Goal: Task Accomplishment & Management: Manage account settings

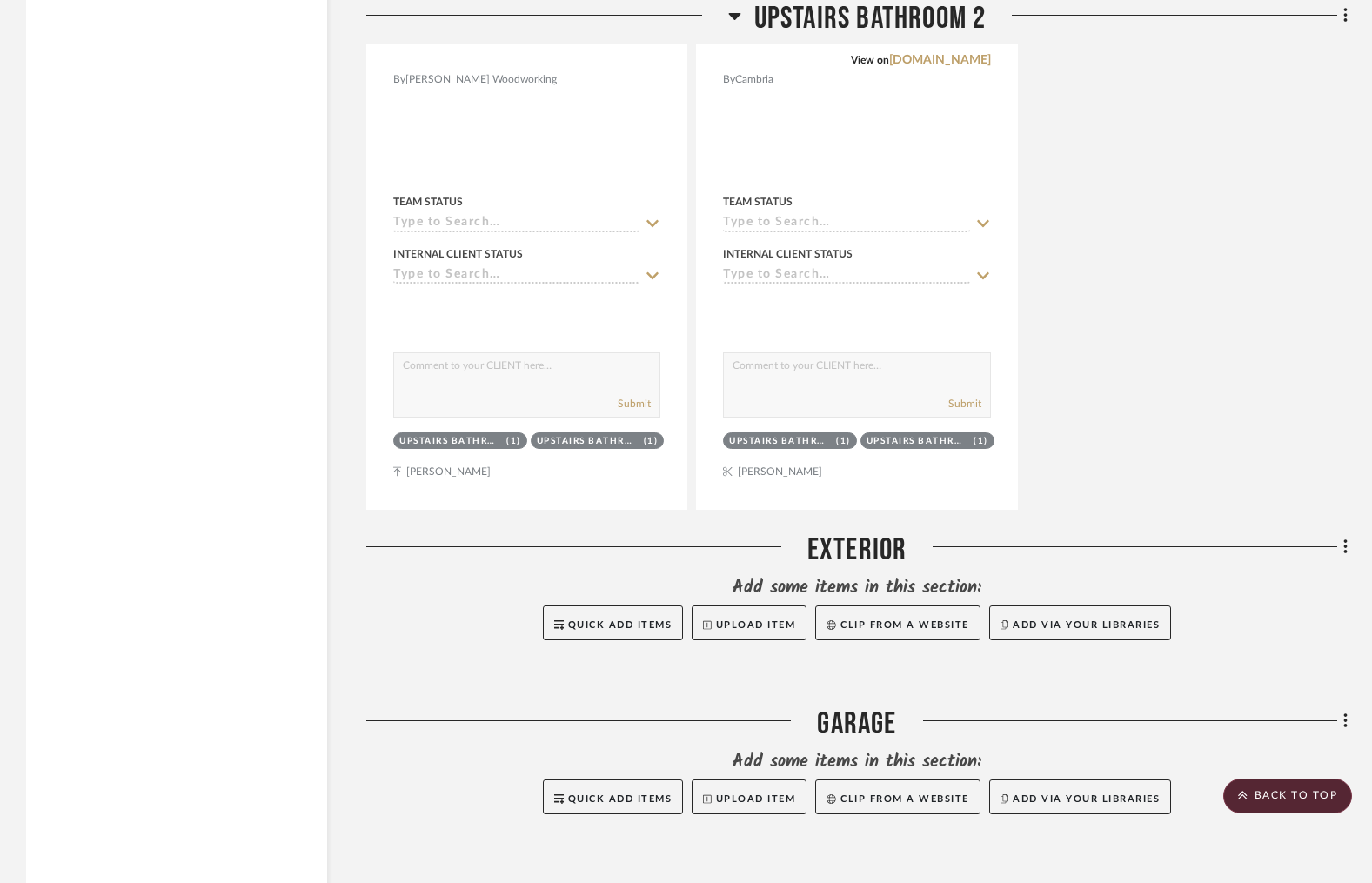
scroll to position [6769, 0]
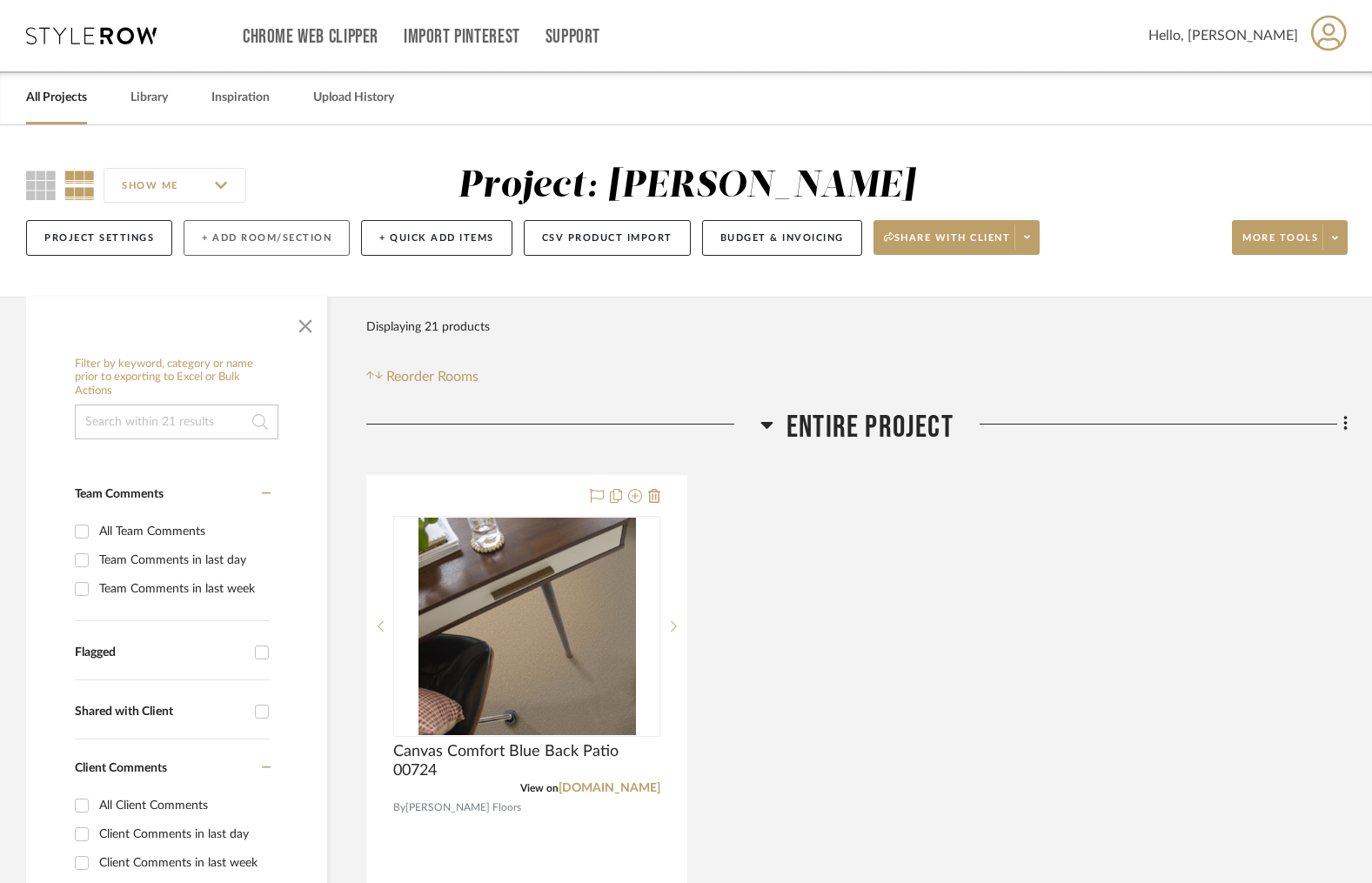
click at [241, 226] on button "+ Add Room/Section" at bounding box center [265, 237] width 166 height 36
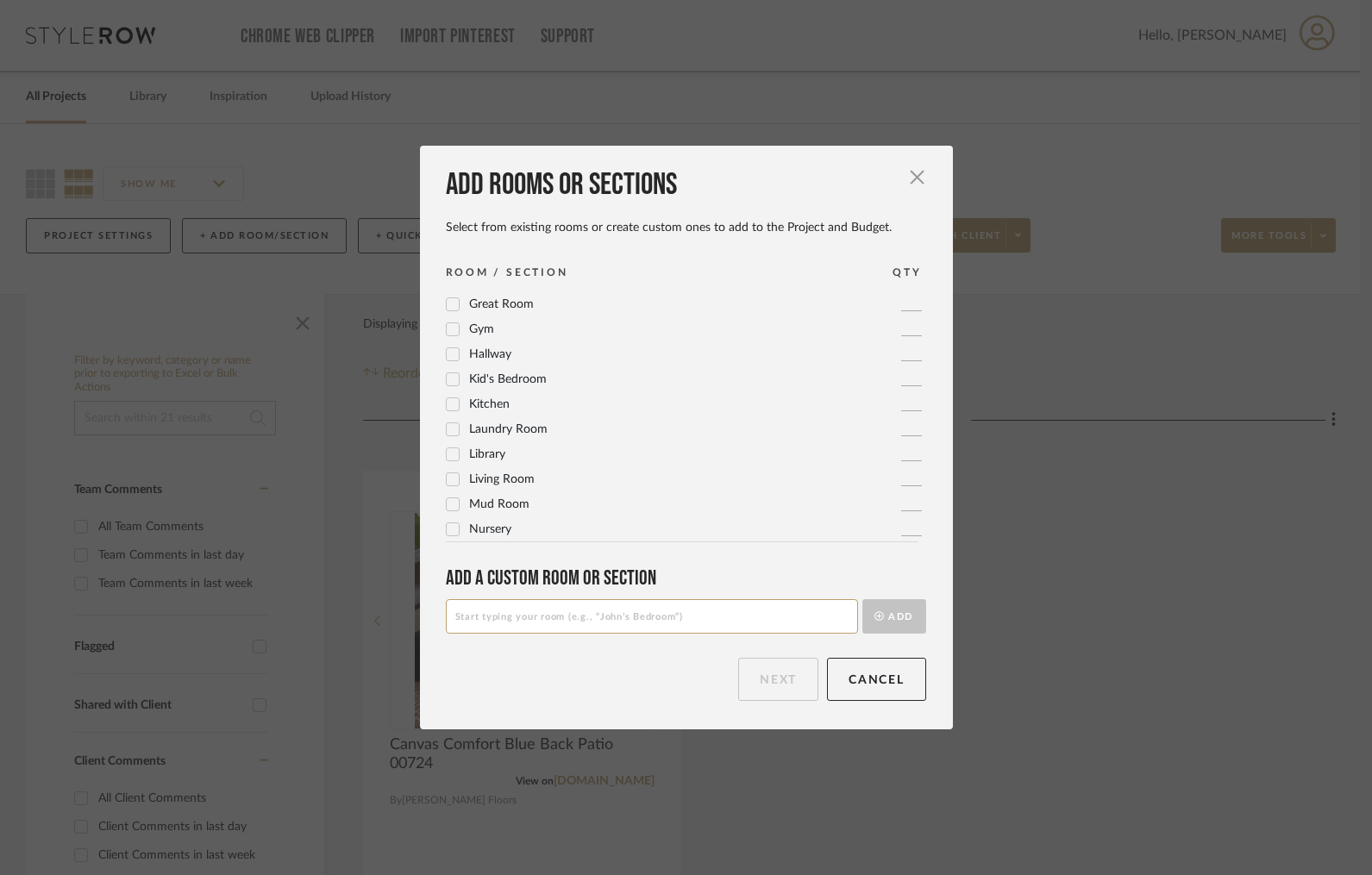
scroll to position [349, 0]
click at [451, 482] on icon at bounding box center [453, 478] width 12 height 12
click at [780, 682] on button "Next" at bounding box center [777, 679] width 80 height 43
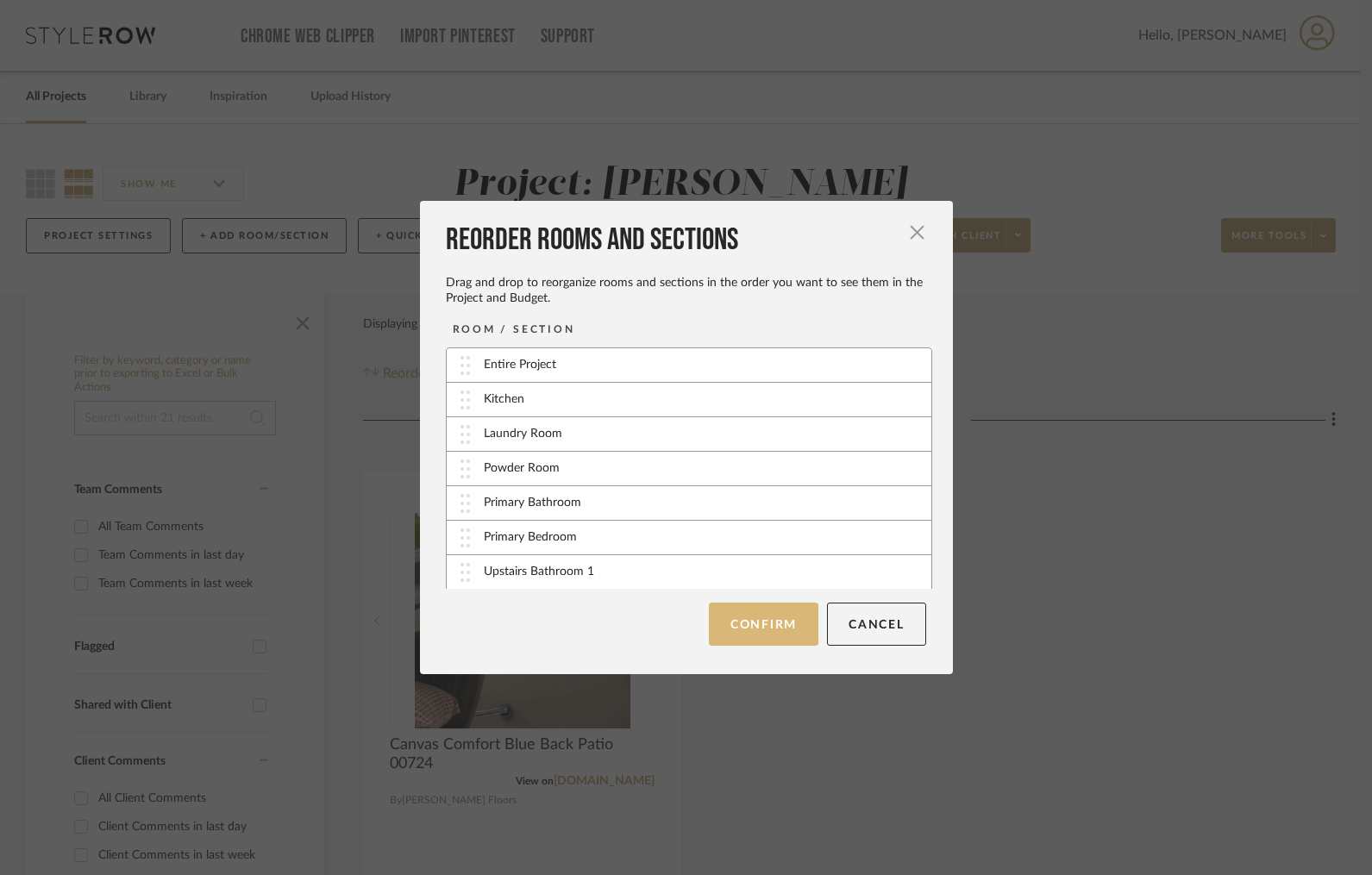
click at [761, 623] on button "Confirm" at bounding box center [764, 624] width 110 height 43
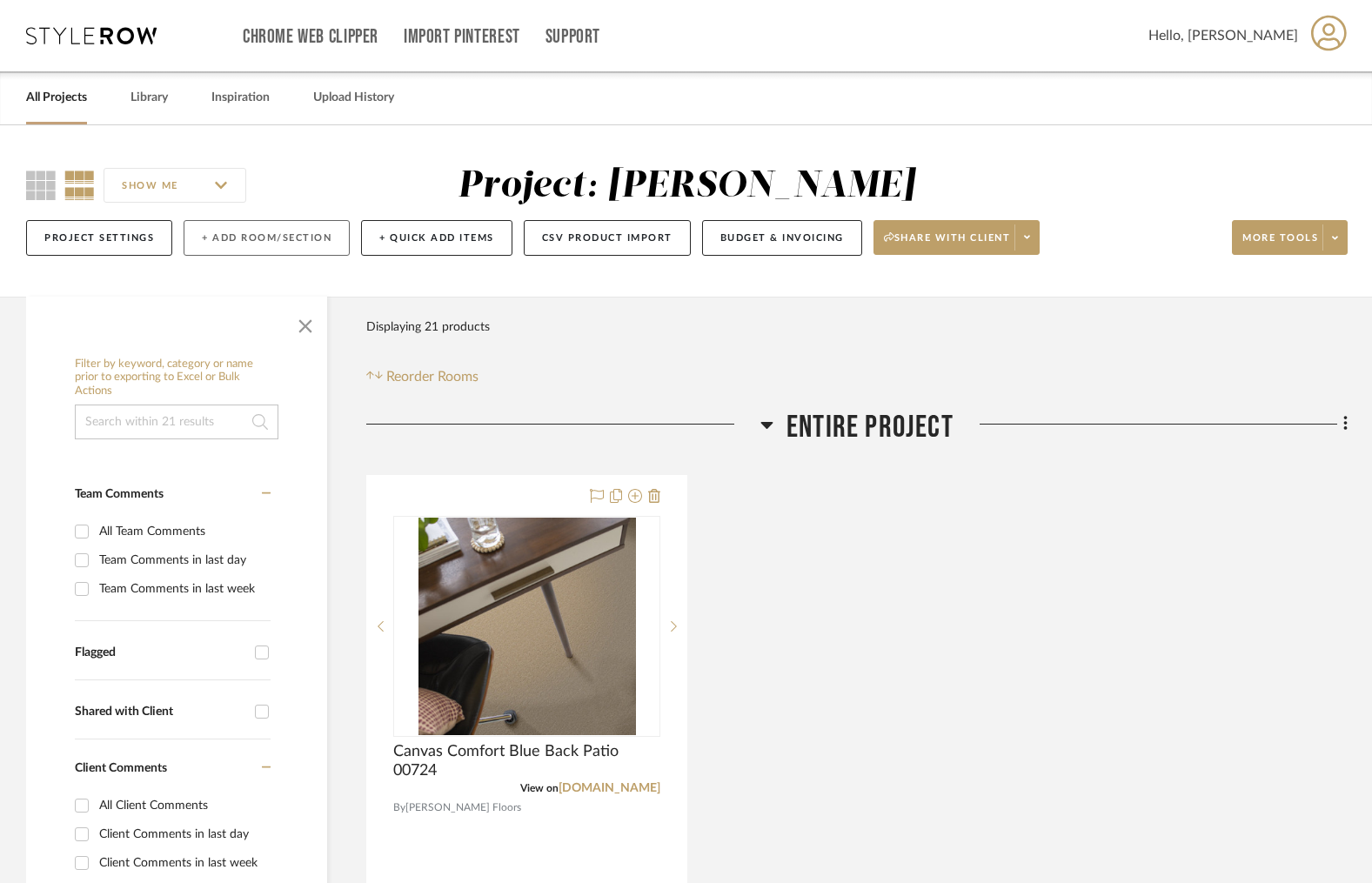
click at [266, 240] on button "+ Add Room/Section" at bounding box center [265, 237] width 166 height 36
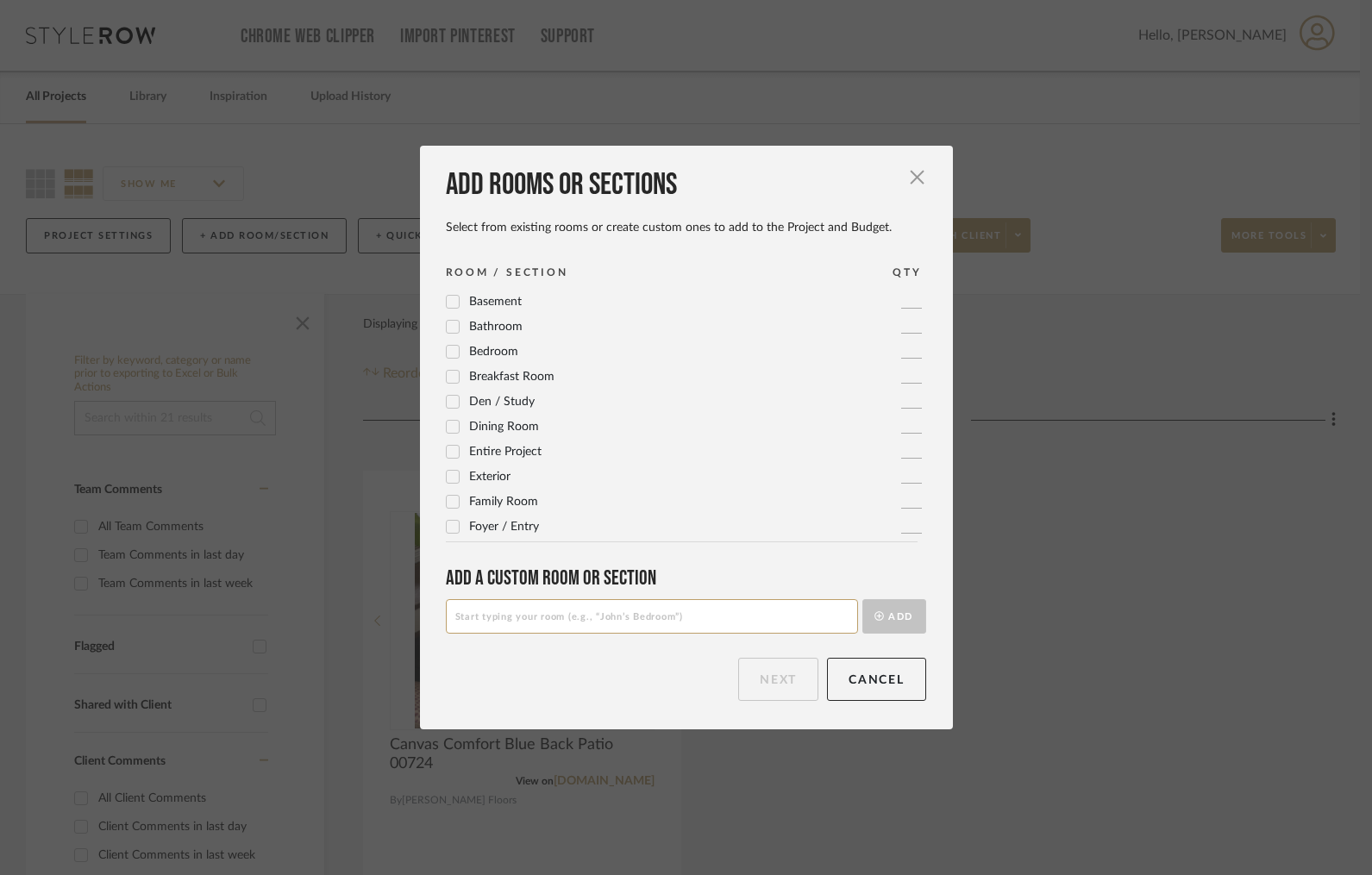
click at [510, 618] on input at bounding box center [651, 617] width 412 height 35
type input "Upstairs Bedroom 1"
click at [900, 615] on button "Add" at bounding box center [894, 617] width 63 height 35
click at [494, 620] on input at bounding box center [651, 617] width 412 height 35
type input "Upstairs Bedroom 2"
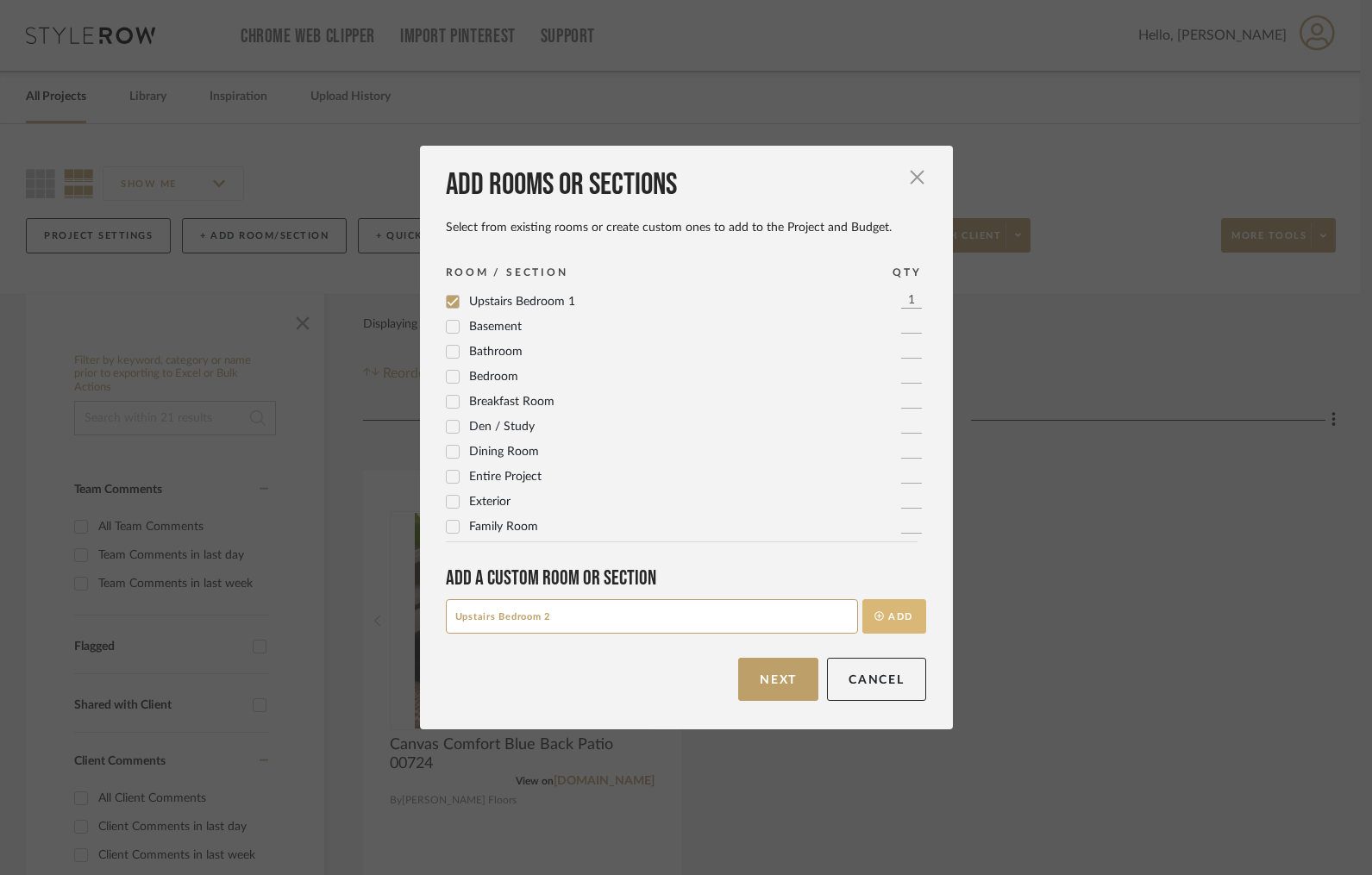
click at [884, 615] on button "Add" at bounding box center [894, 617] width 63 height 35
click at [580, 620] on input at bounding box center [651, 617] width 412 height 35
type input "Upstairs Bedroom 3"
click at [780, 677] on button "Next" at bounding box center [777, 679] width 80 height 43
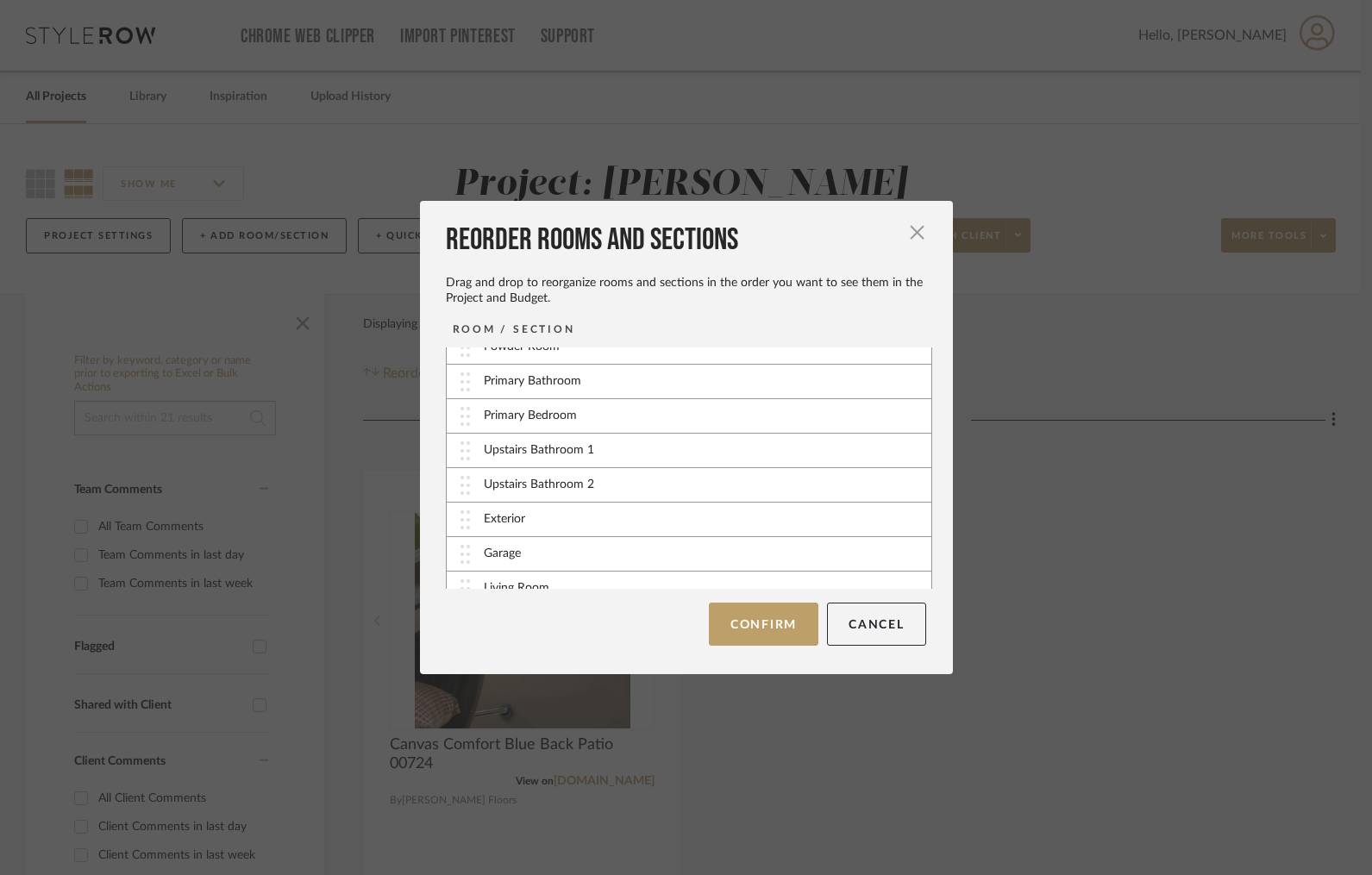
scroll to position [125, 0]
click at [780, 622] on button "Confirm" at bounding box center [764, 624] width 110 height 43
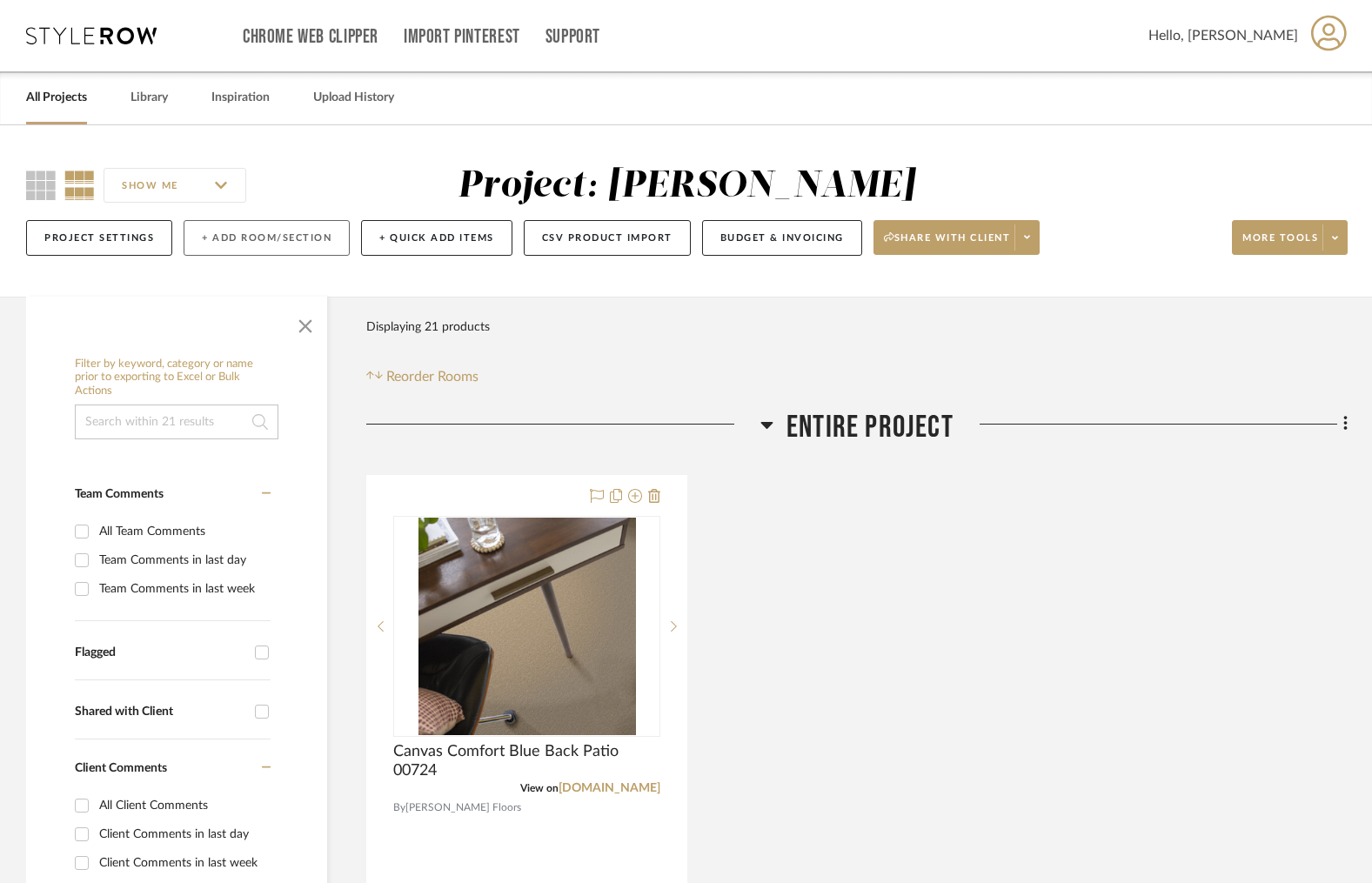
click at [294, 237] on button "+ Add Room/Section" at bounding box center [265, 237] width 166 height 36
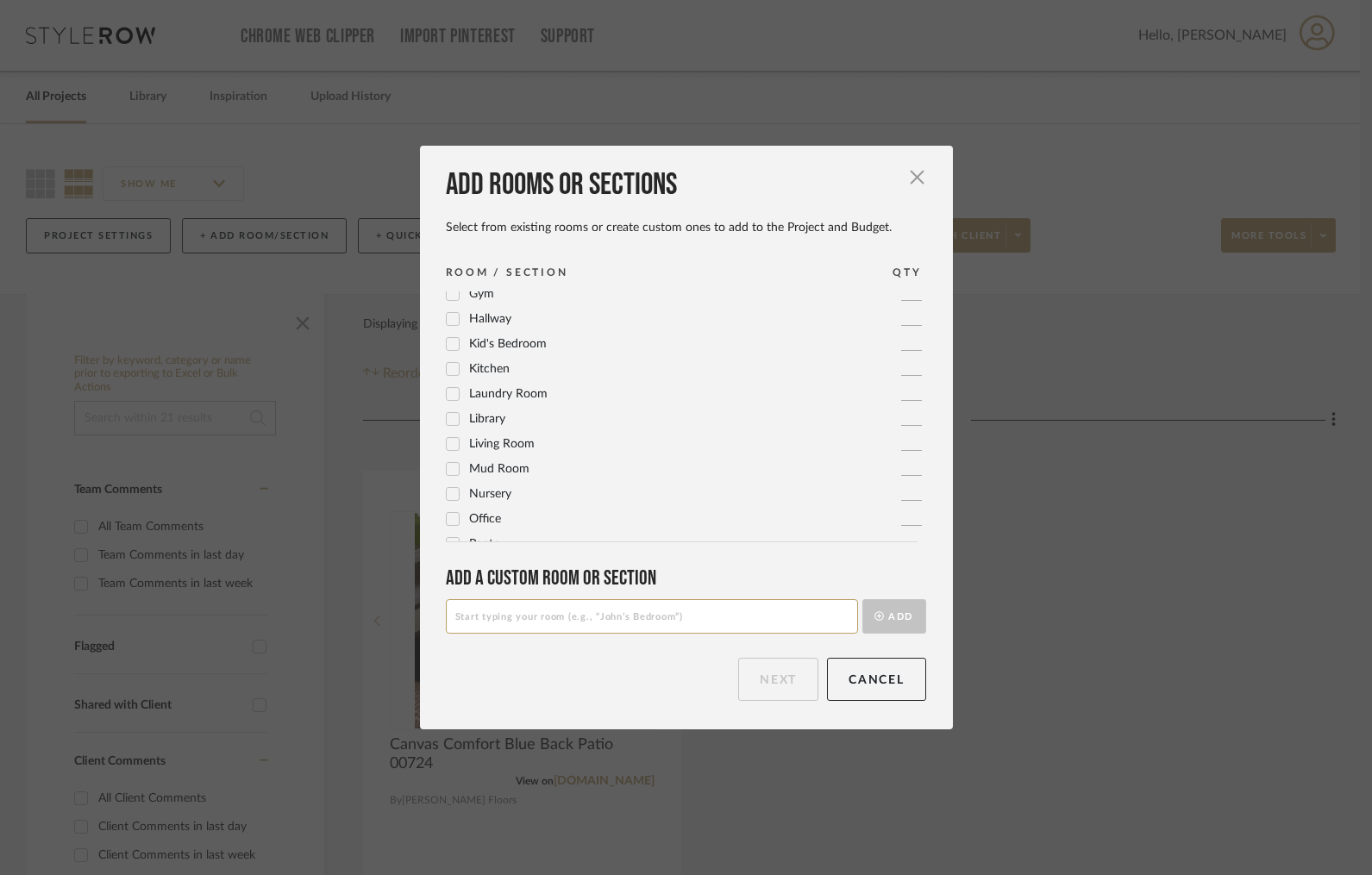
scroll to position [575, 0]
click at [568, 612] on input at bounding box center [651, 617] width 412 height 35
type input "Upstairs Bedroom 3"
click at [870, 603] on button "Add" at bounding box center [894, 617] width 63 height 35
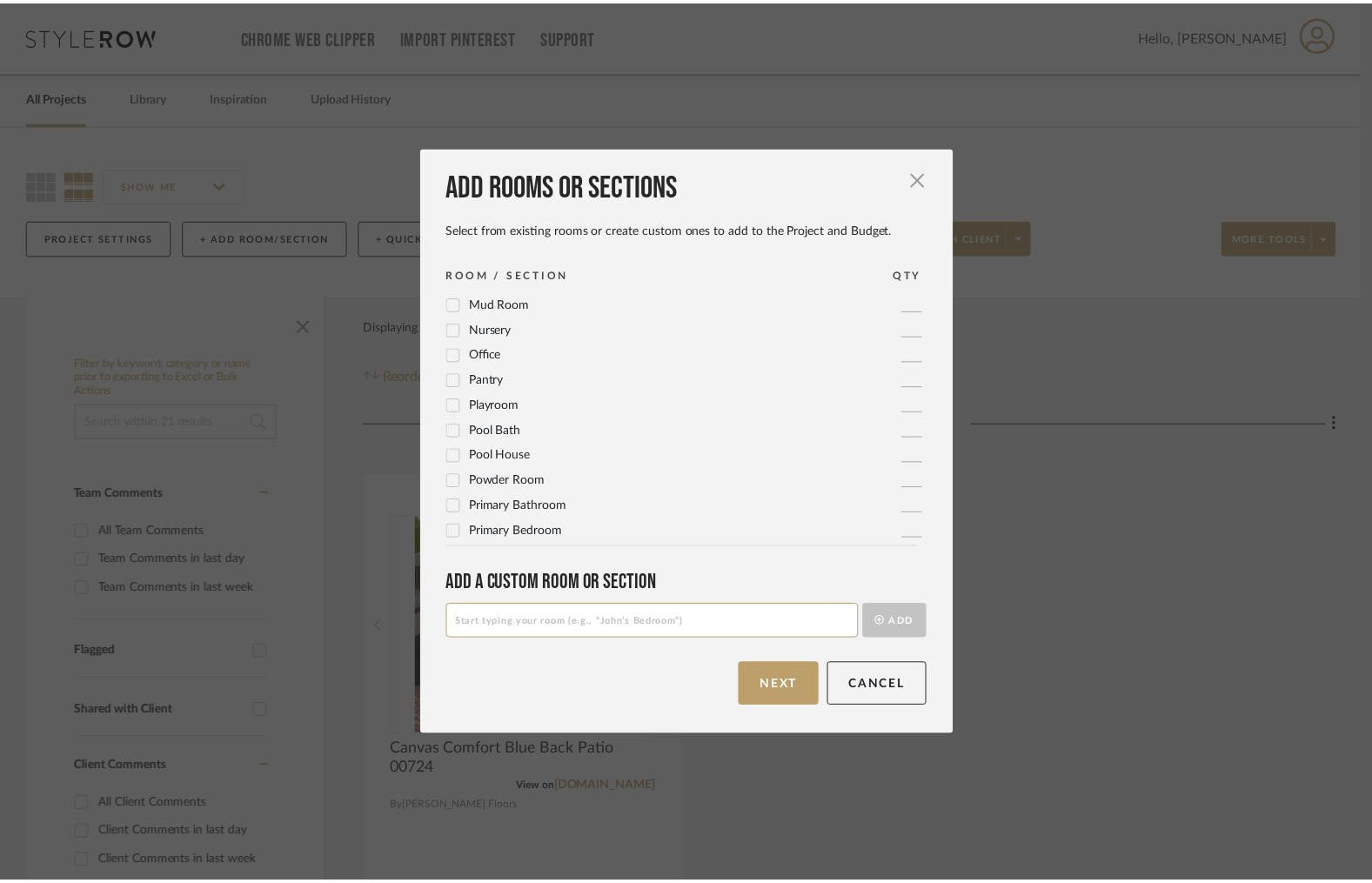
scroll to position [0, 0]
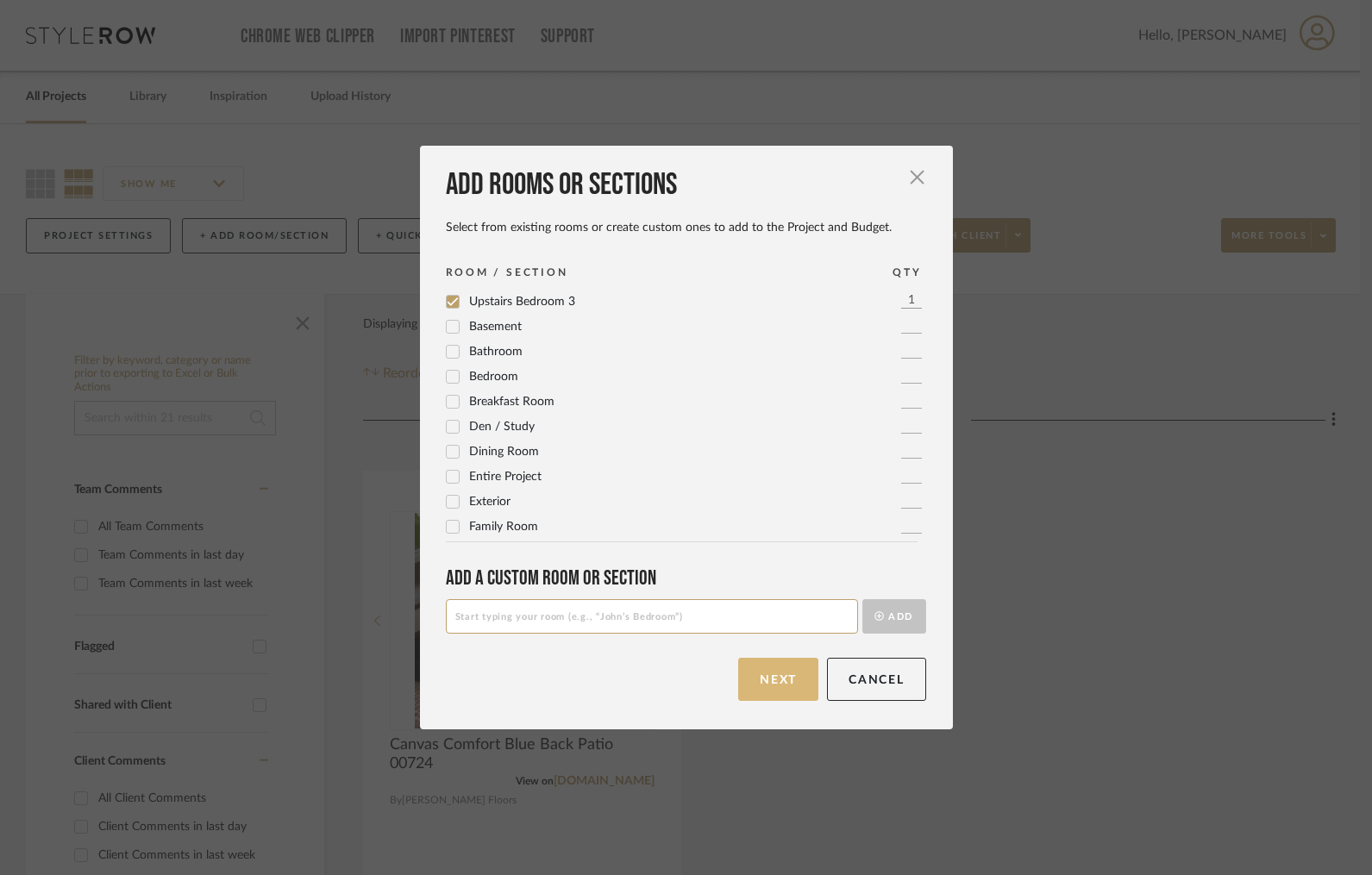
click at [774, 682] on button "Next" at bounding box center [777, 679] width 80 height 43
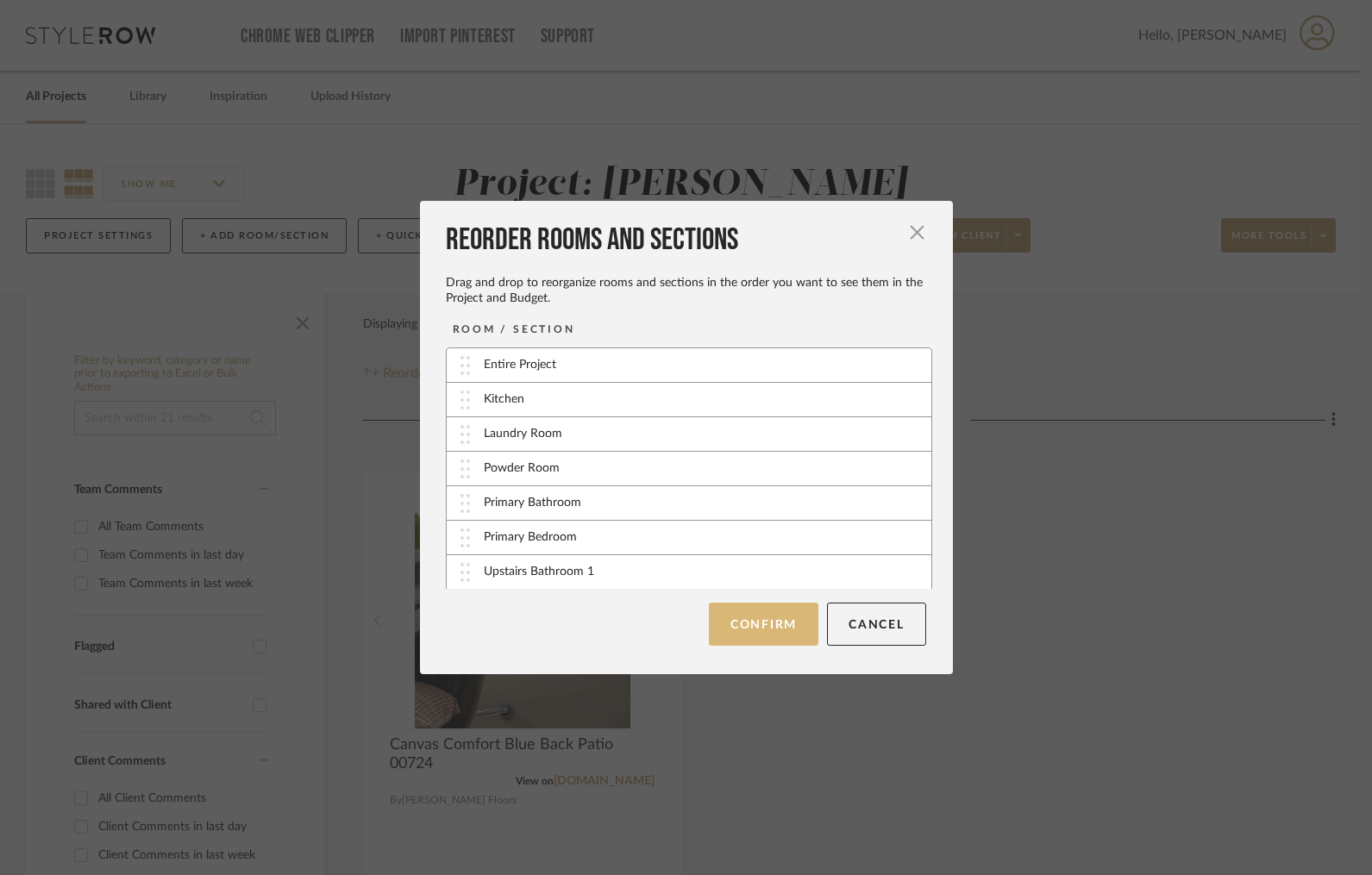
click at [769, 618] on button "Confirm" at bounding box center [764, 624] width 110 height 43
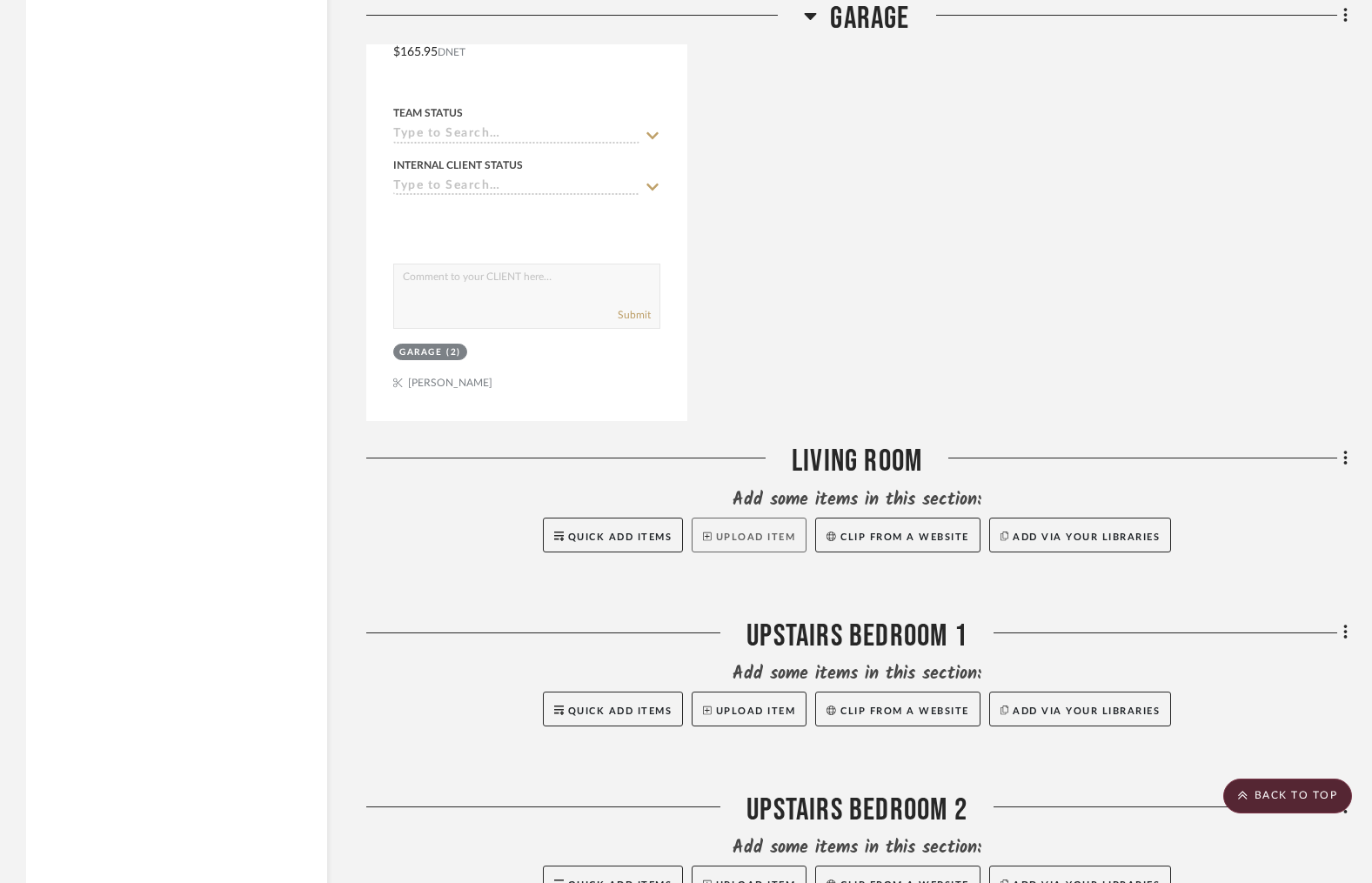
scroll to position [9589, 0]
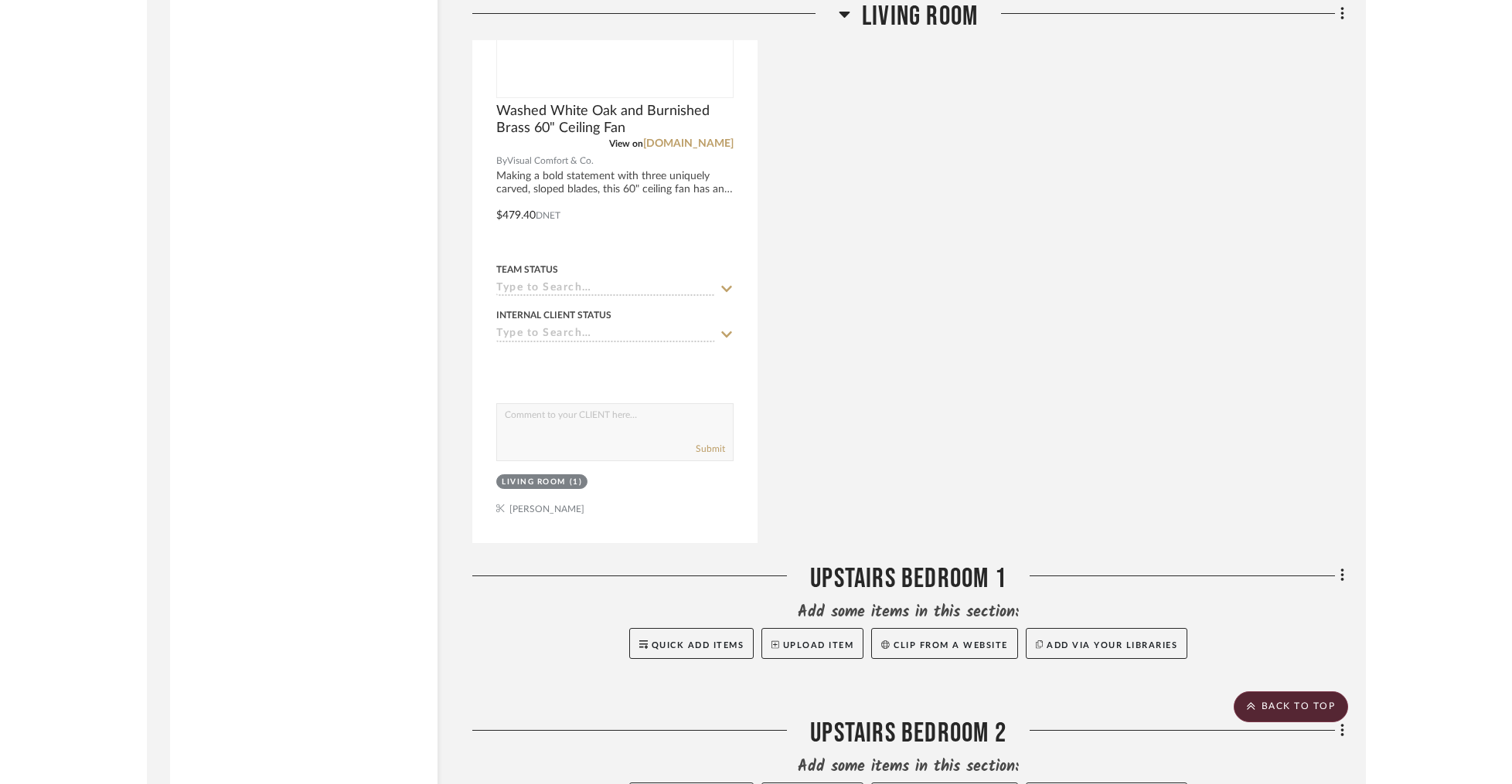
scroll to position [9115, 0]
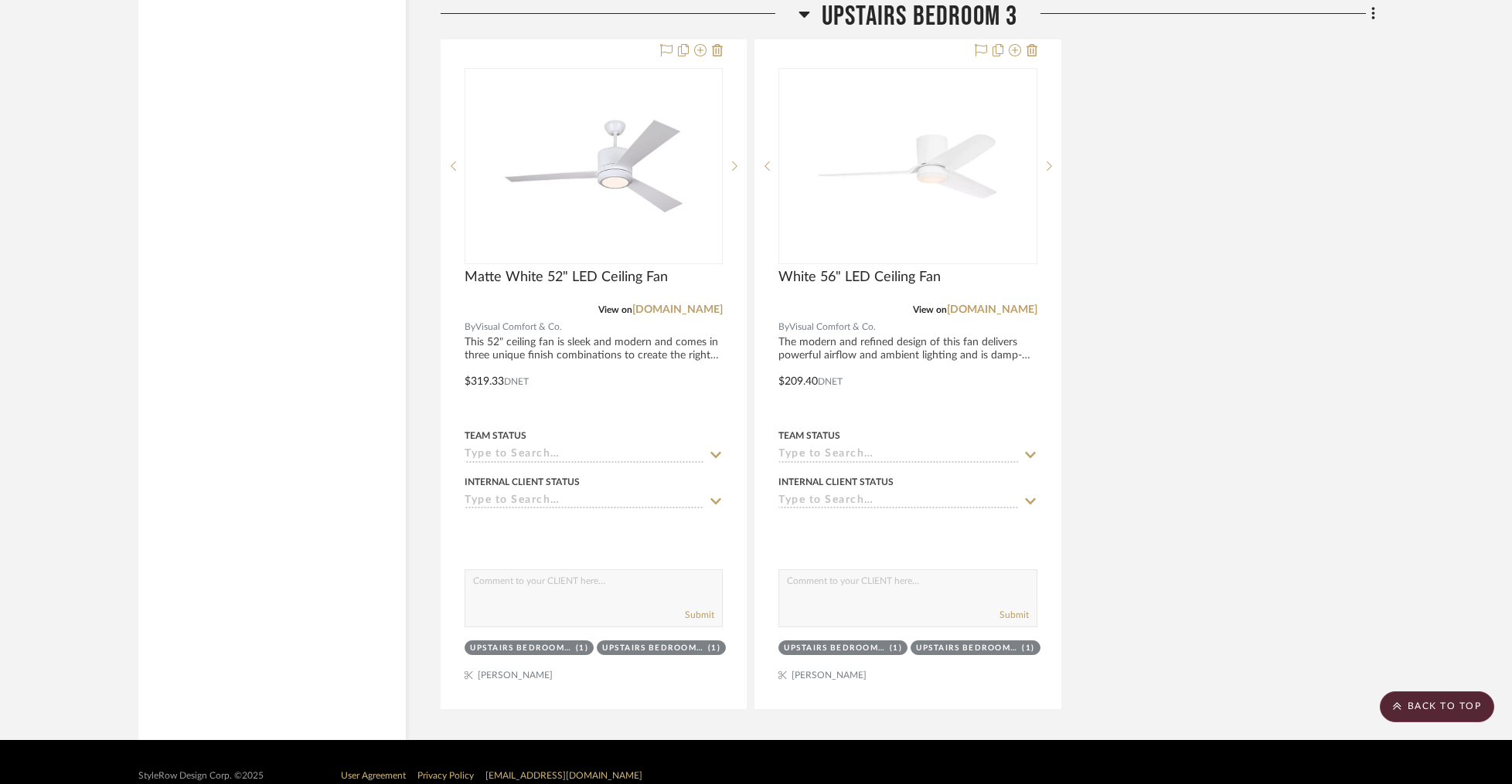
scroll to position [10915, 0]
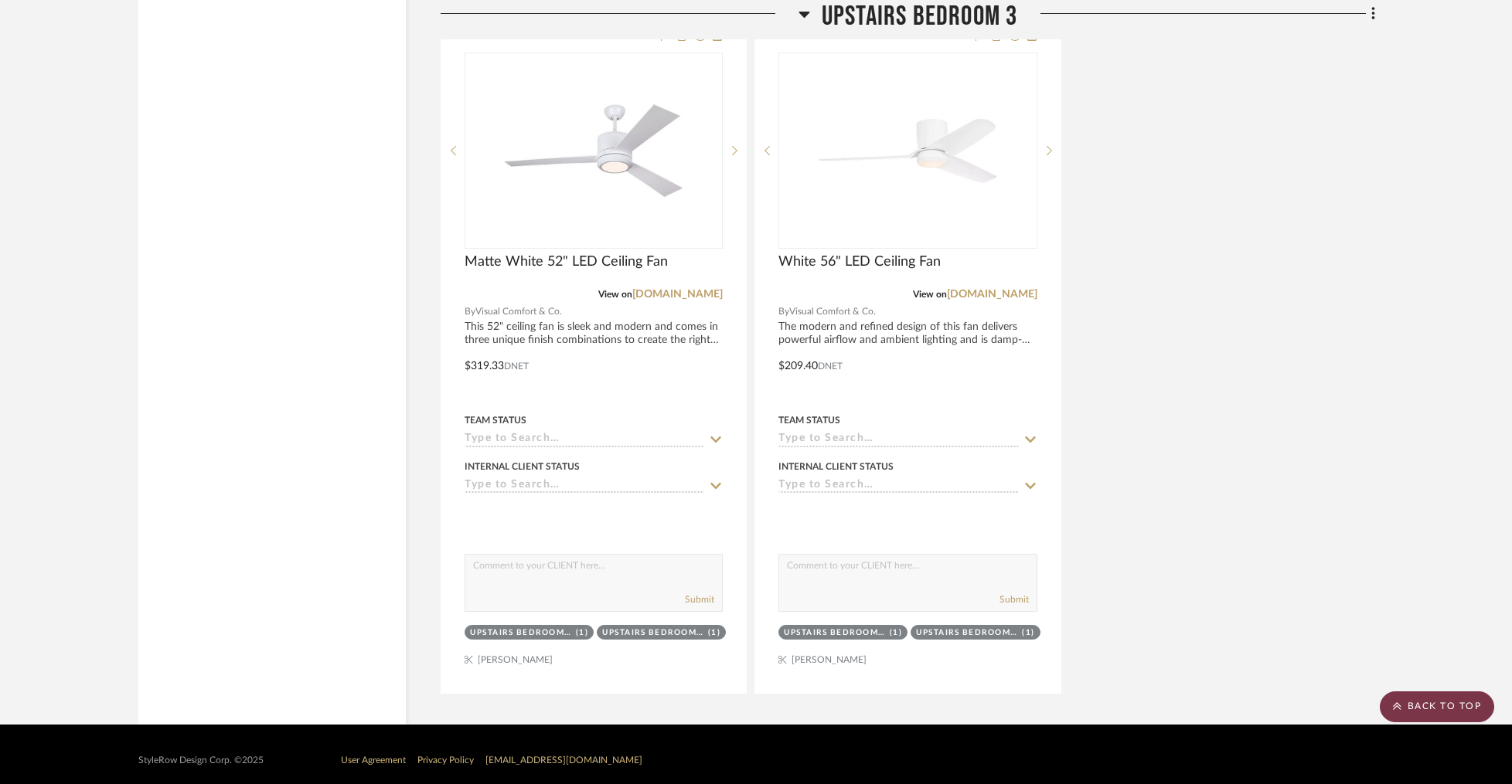
click at [1416, 701] on scroll-to-top-button "BACK TO TOP" at bounding box center [1436, 707] width 115 height 31
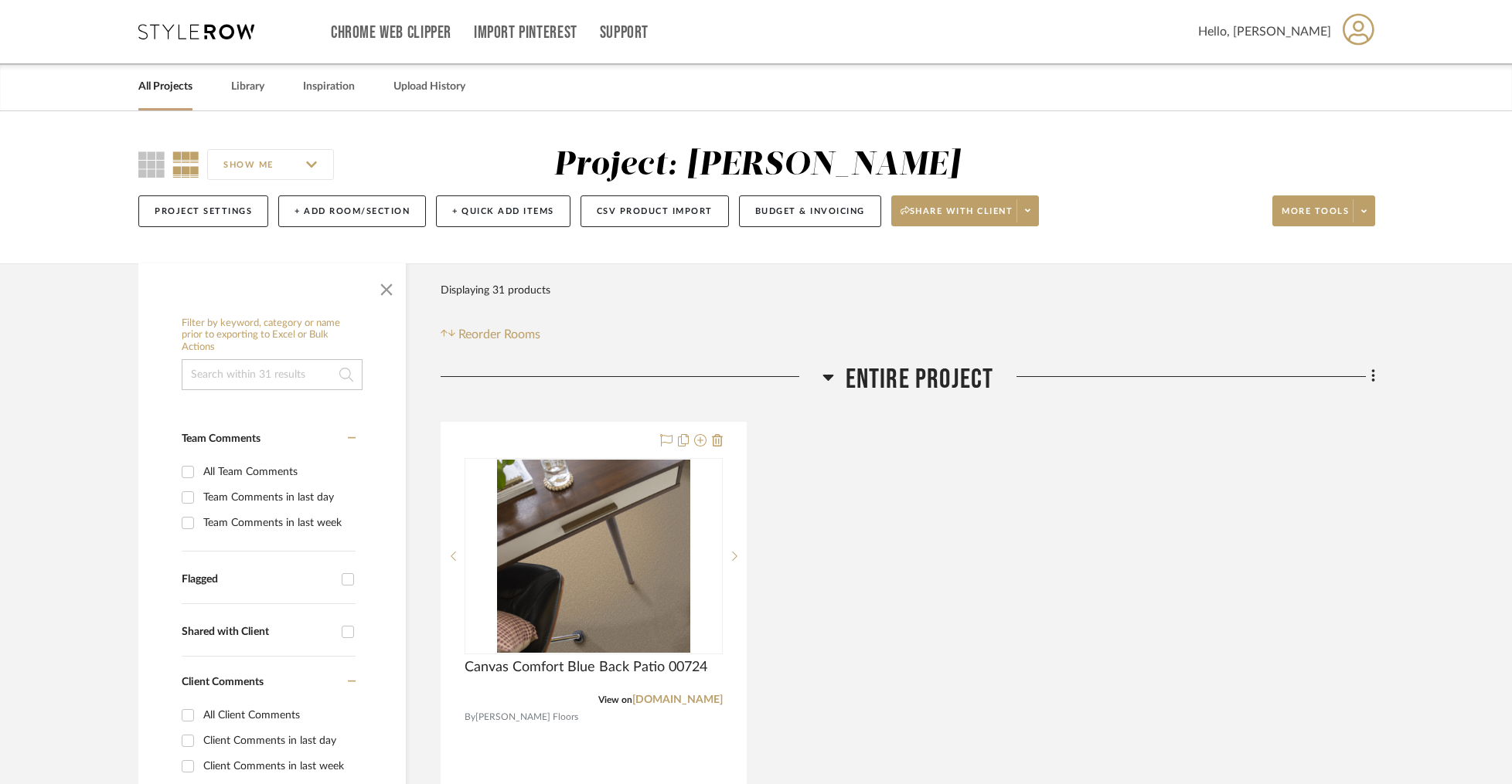
scroll to position [0, 0]
click at [183, 44] on div "Chrome Web Clipper Import Pinterest Support All Projects Library Inspiration Up…" at bounding box center [757, 32] width 1236 height 64
click at [182, 27] on icon at bounding box center [196, 32] width 116 height 15
